Goal: Information Seeking & Learning: Learn about a topic

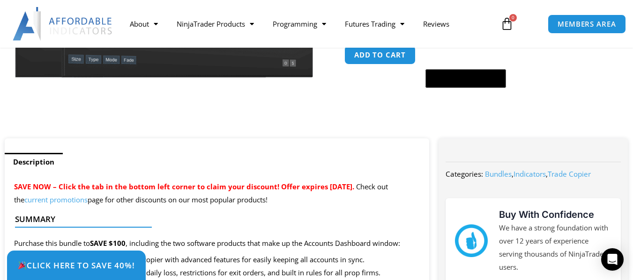
scroll to position [328, 0]
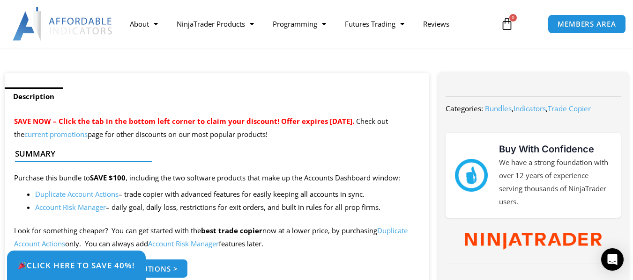
drag, startPoint x: 387, startPoint y: 208, endPoint x: 365, endPoint y: 212, distance: 22.7
click at [365, 211] on li "Account Risk Manager – daily goal, daily loss, restrictions for exit orders, an…" at bounding box center [227, 207] width 384 height 13
click at [89, 194] on link "Duplicate Account Actions" at bounding box center [76, 194] width 83 height 9
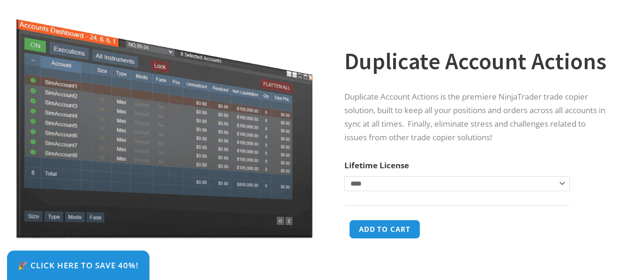
scroll to position [99, 0]
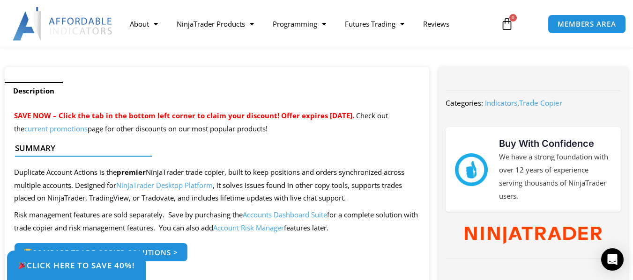
scroll to position [380, 0]
